Goal: Task Accomplishment & Management: Complete application form

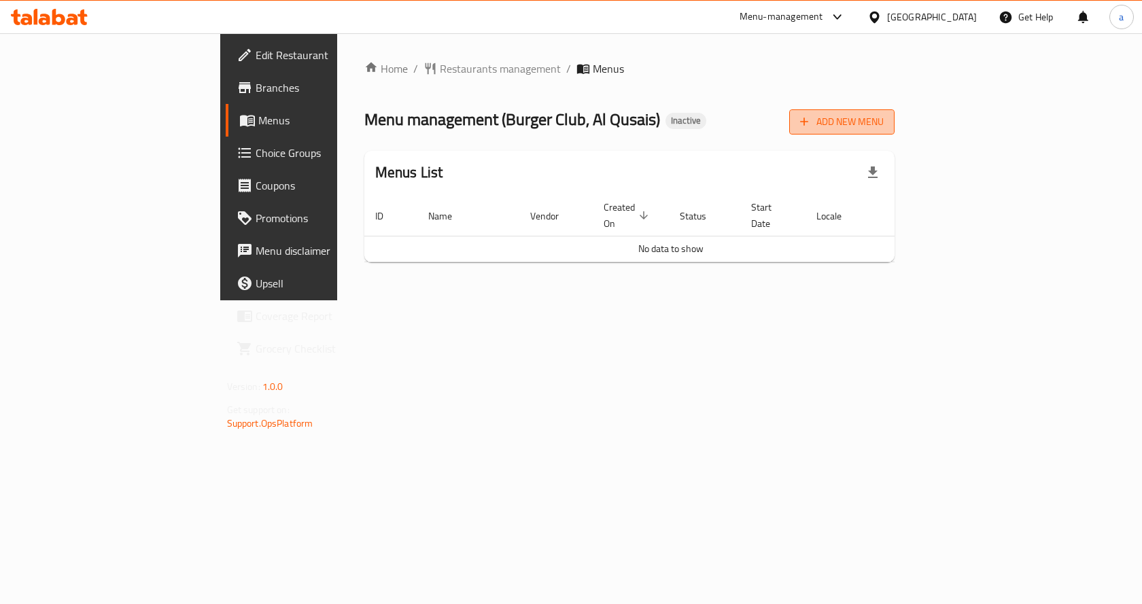
click at [884, 124] on span "Add New Menu" at bounding box center [842, 122] width 84 height 17
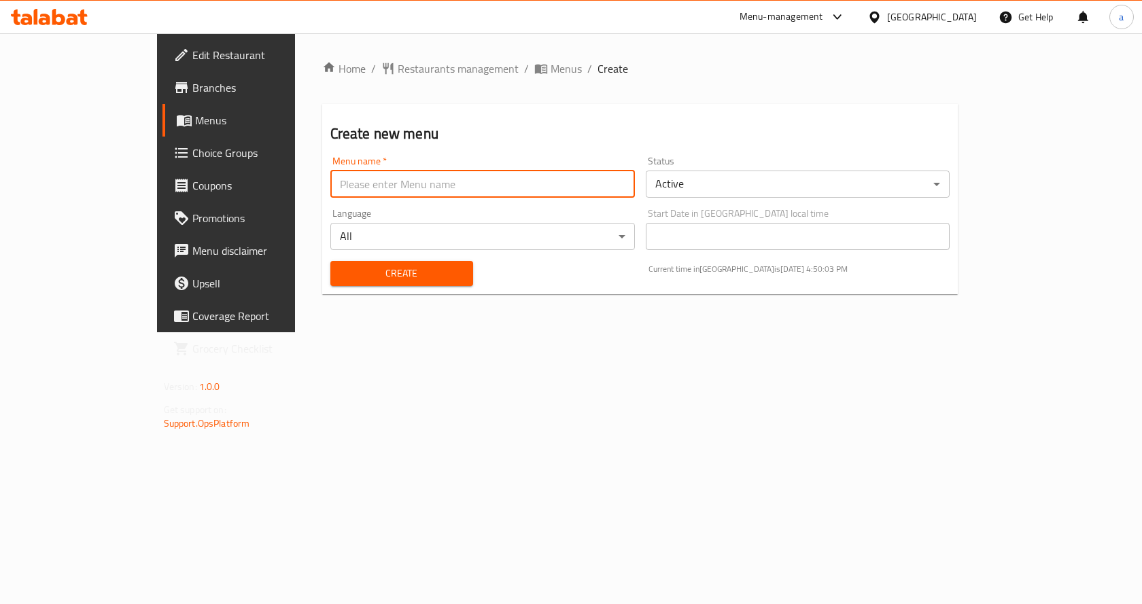
click at [533, 190] on input "text" at bounding box center [482, 184] width 305 height 27
paste input "Al Qusais Industrial Area 2"
type input "Al Qusais Industrial Area 2"
click at [427, 262] on button "Create" at bounding box center [401, 273] width 143 height 25
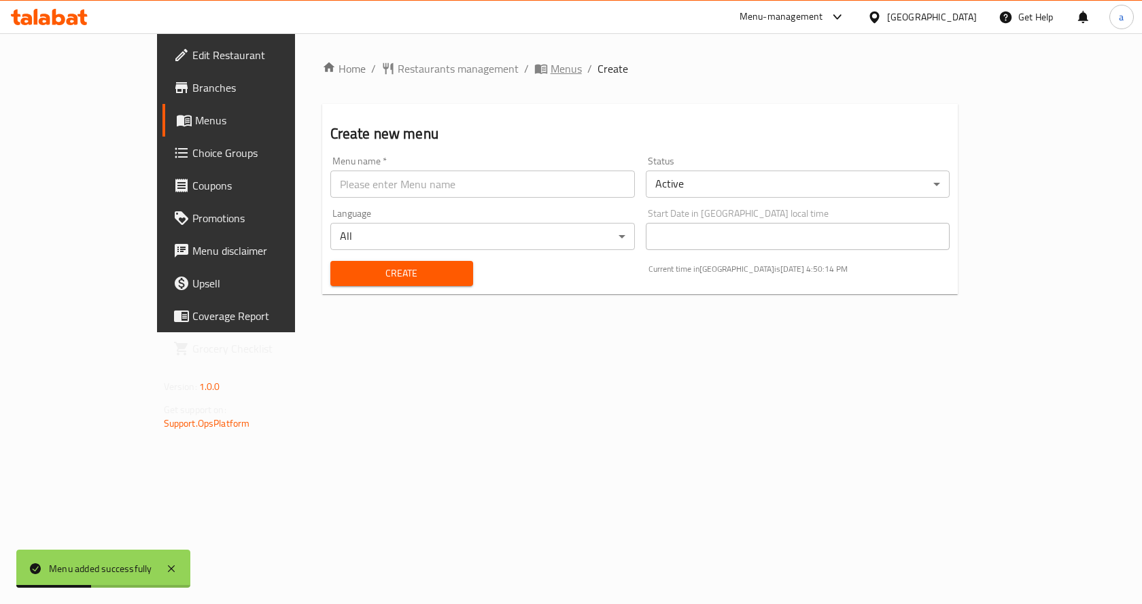
click at [551, 73] on span "Menus" at bounding box center [566, 68] width 31 height 16
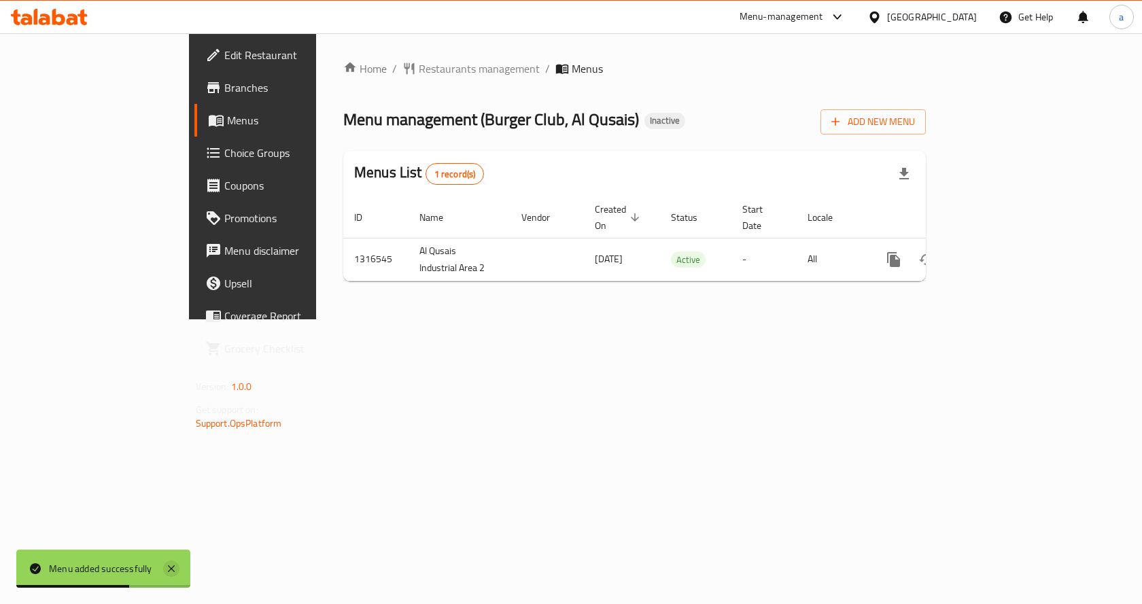
click at [169, 570] on icon at bounding box center [171, 569] width 7 height 7
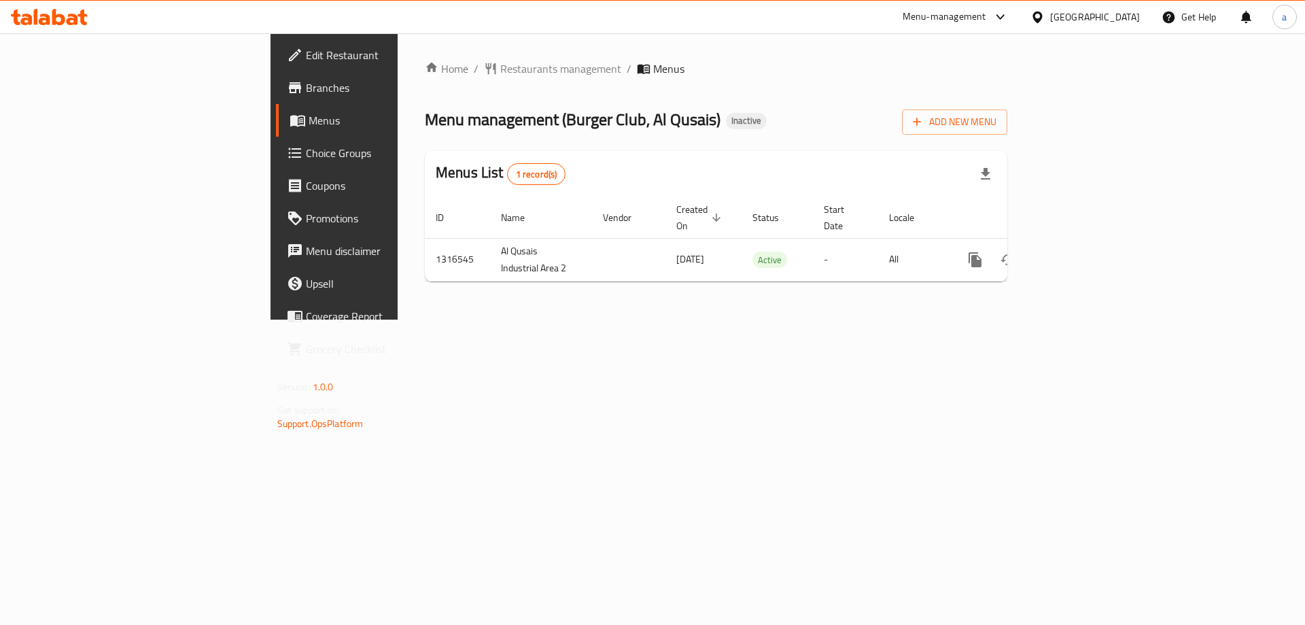
click at [469, 319] on div "Home / Restaurants management / Menus Menu management ( Burger Club, Al Qusais …" at bounding box center [716, 176] width 637 height 286
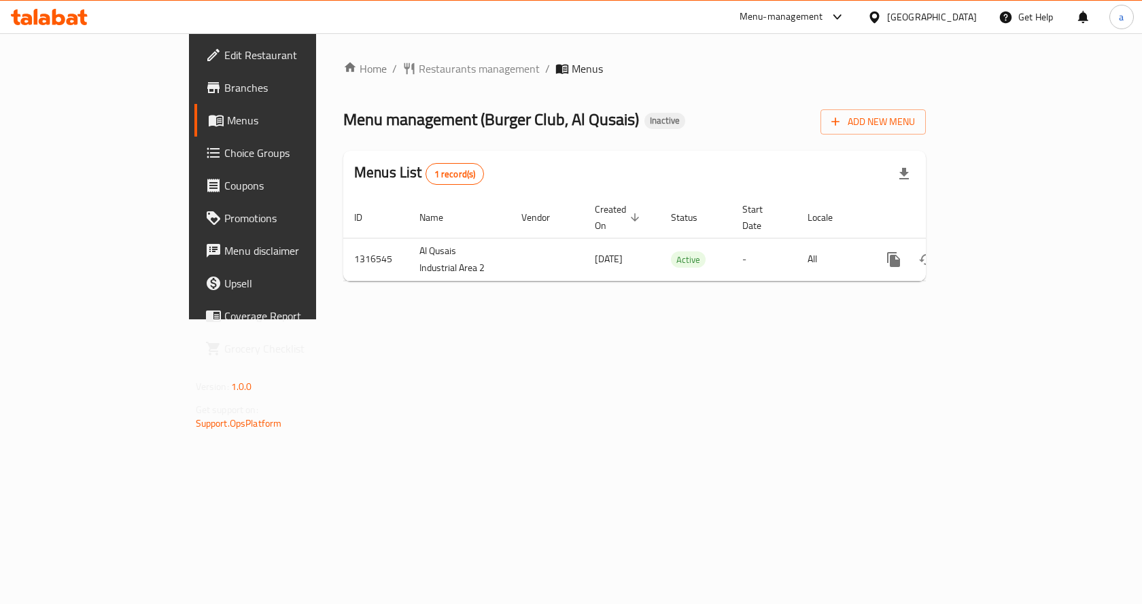
click at [672, 319] on div "Home / Restaurants management / Menus Menu management ( Burger Club, Al Qusais …" at bounding box center [634, 176] width 637 height 286
click at [224, 50] on span "Edit Restaurant" at bounding box center [296, 55] width 145 height 16
